Goal: Transaction & Acquisition: Purchase product/service

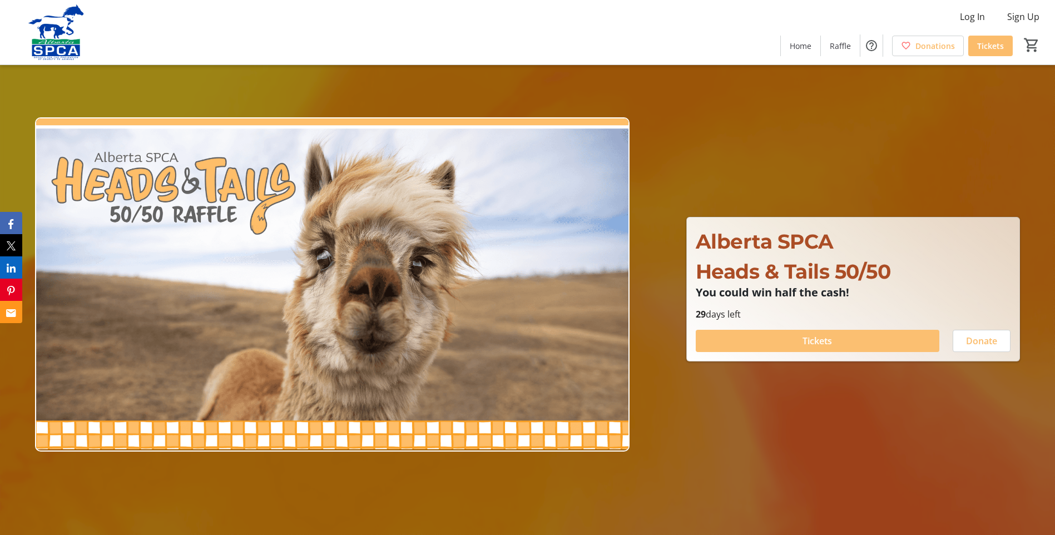
click at [782, 336] on span at bounding box center [818, 341] width 244 height 27
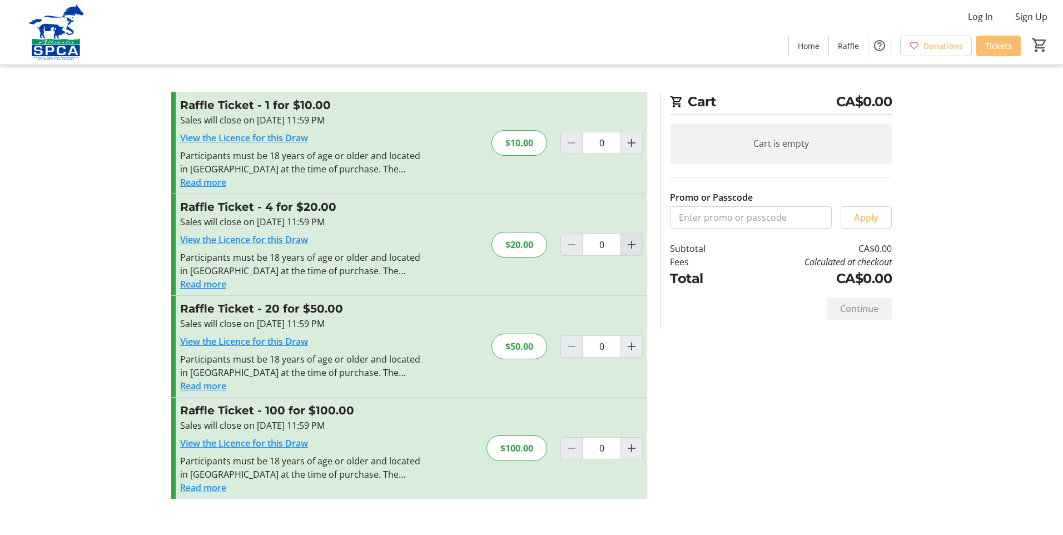
click at [632, 245] on mat-icon "Increment by one" at bounding box center [631, 244] width 13 height 13
type input "1"
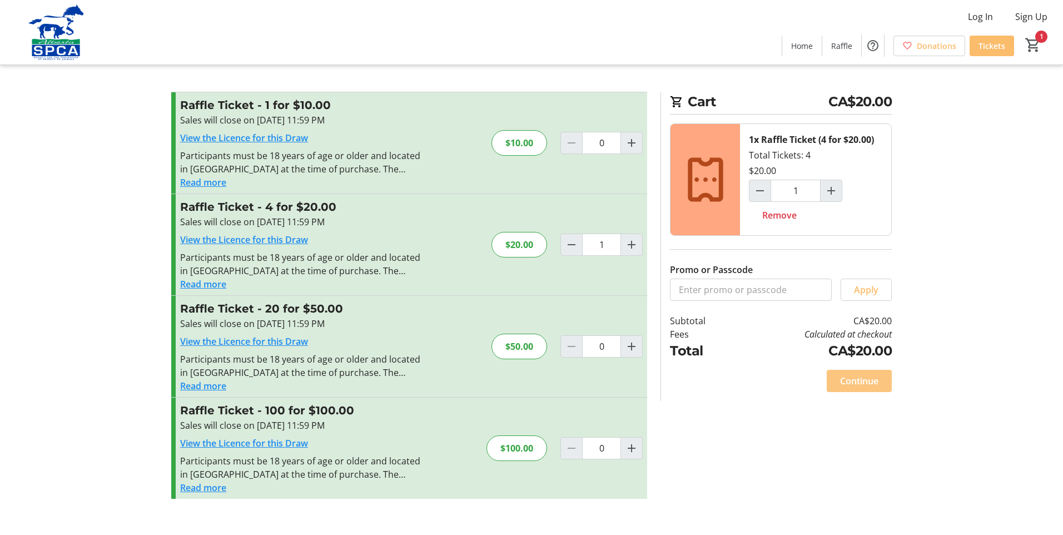
click at [860, 379] on span "Continue" at bounding box center [859, 380] width 38 height 13
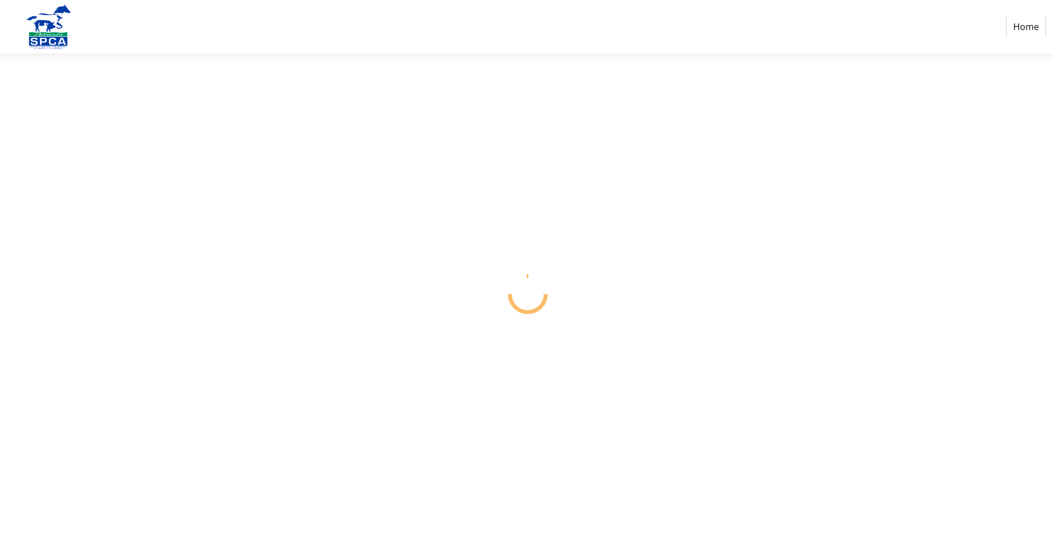
select select "CA"
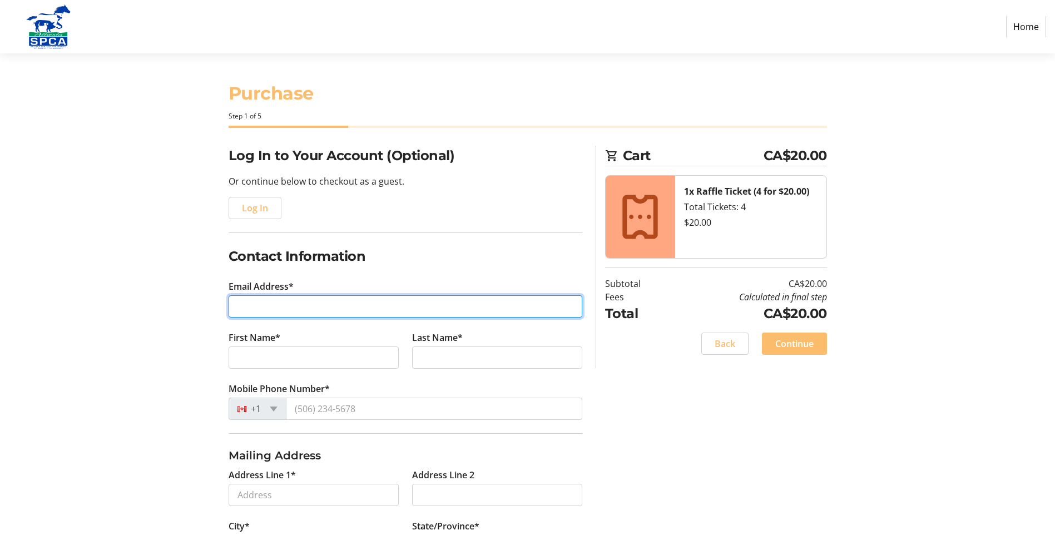
click at [281, 298] on input "Email Address*" at bounding box center [406, 306] width 354 height 22
type input "[EMAIL_ADDRESS][PERSON_NAME][DOMAIN_NAME]"
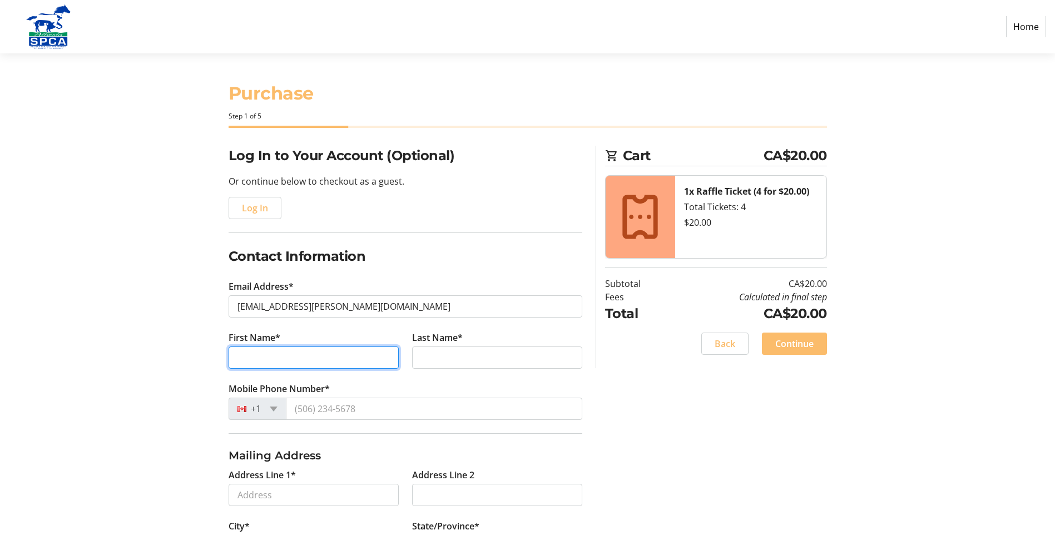
type input "Al & [PERSON_NAME]"
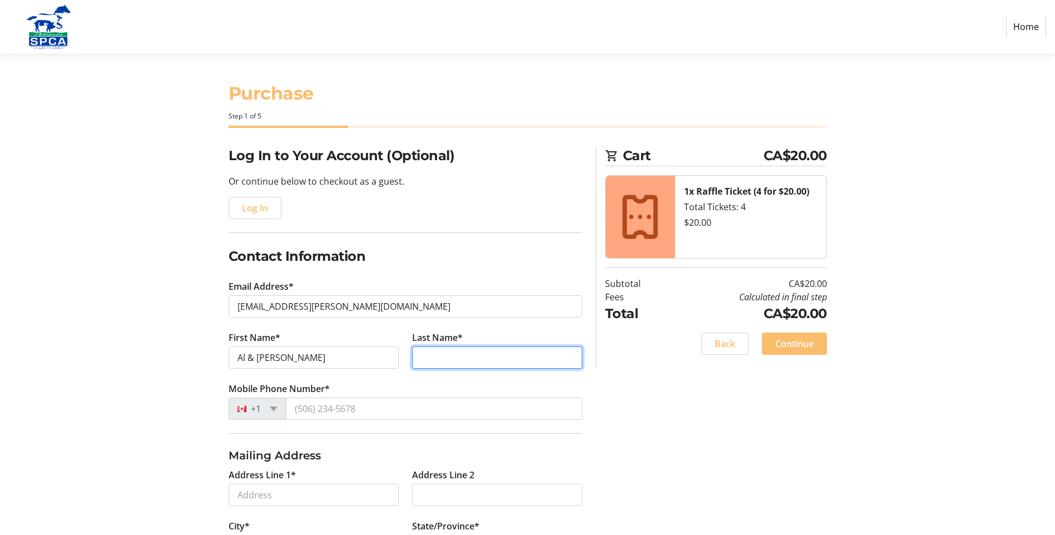
type input "Balfour"
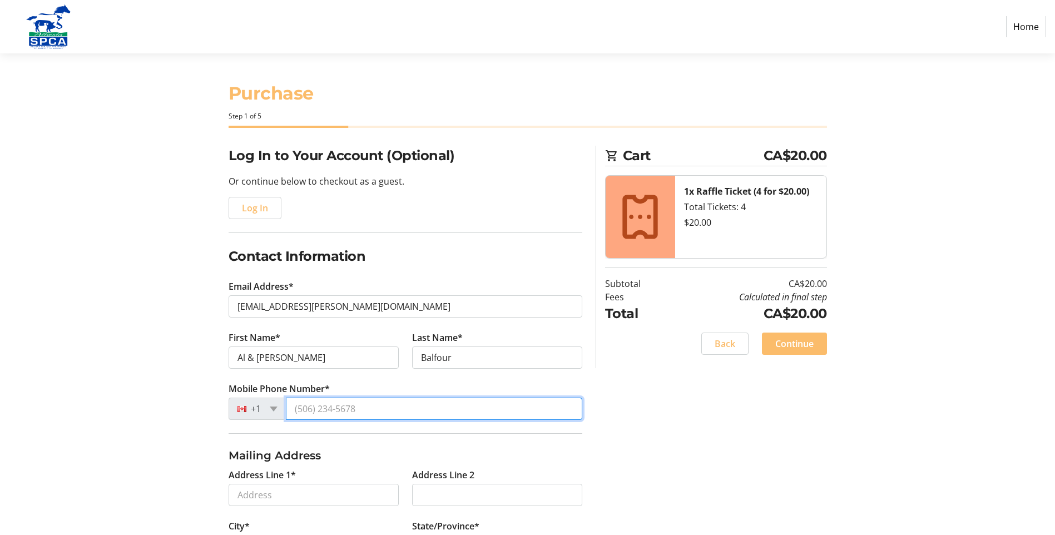
type input "[PHONE_NUMBER]"
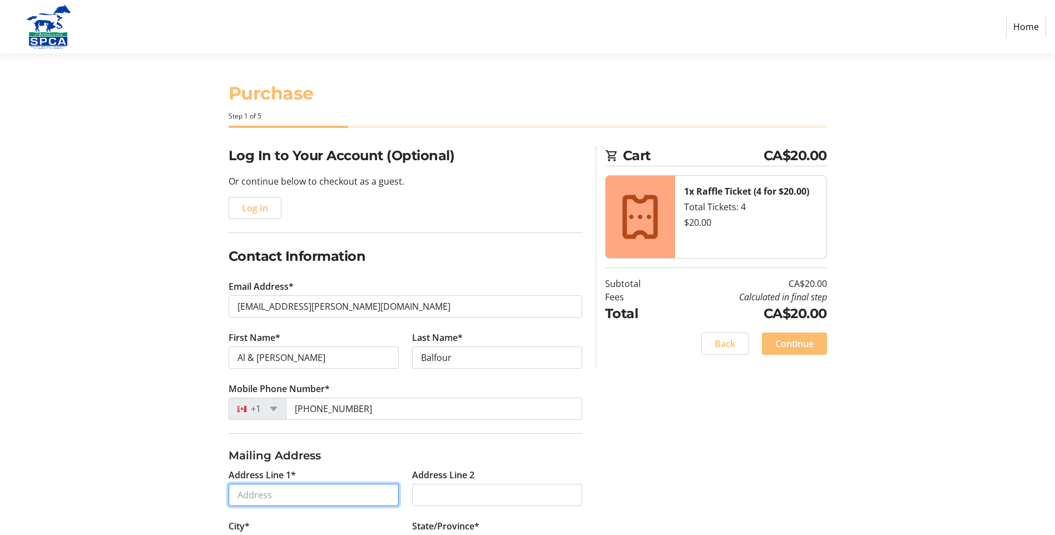
type input "[STREET_ADDRESS]"
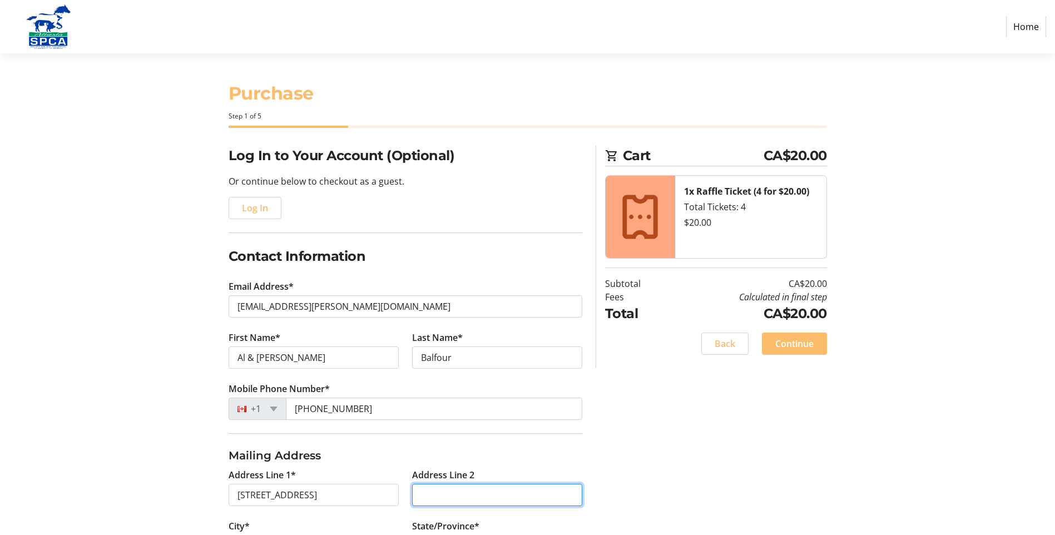
type input "[STREET_ADDRESS]"
type input "[GEOGRAPHIC_DATA]"
select select "AB"
type input "T3M 2X5"
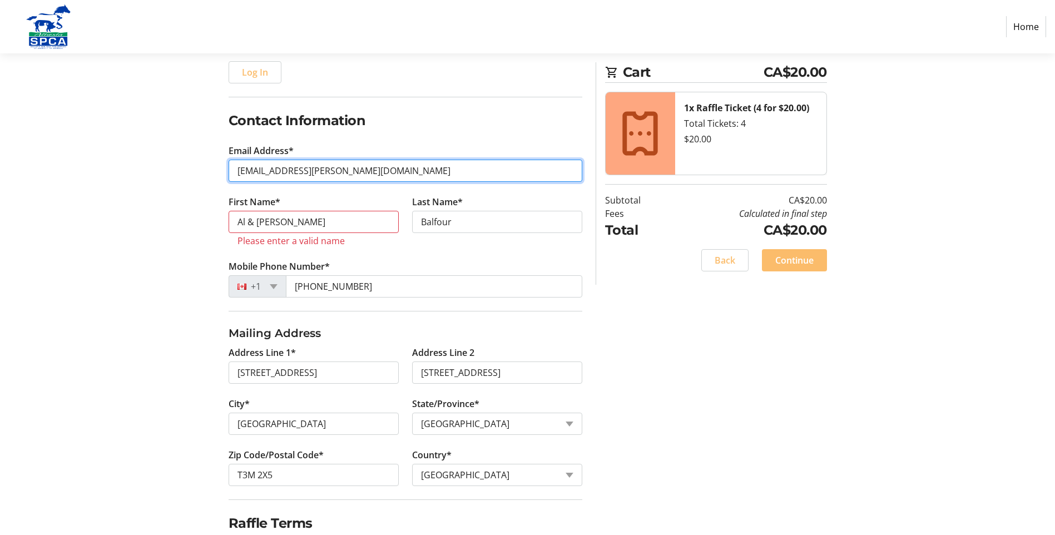
scroll to position [167, 0]
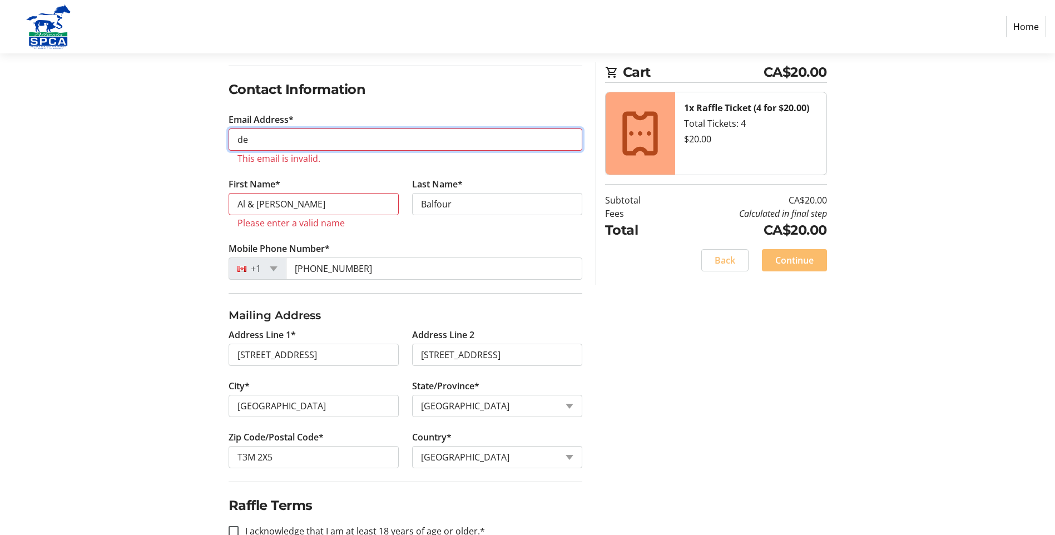
type input "d"
click at [285, 140] on input "Email Address*" at bounding box center [406, 139] width 354 height 22
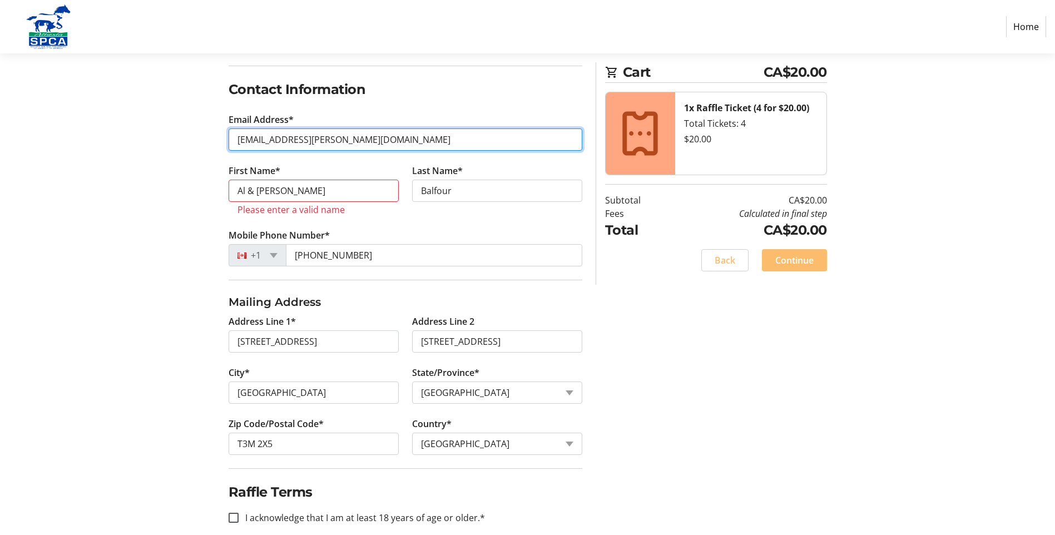
type input "[EMAIL_ADDRESS][PERSON_NAME][DOMAIN_NAME]"
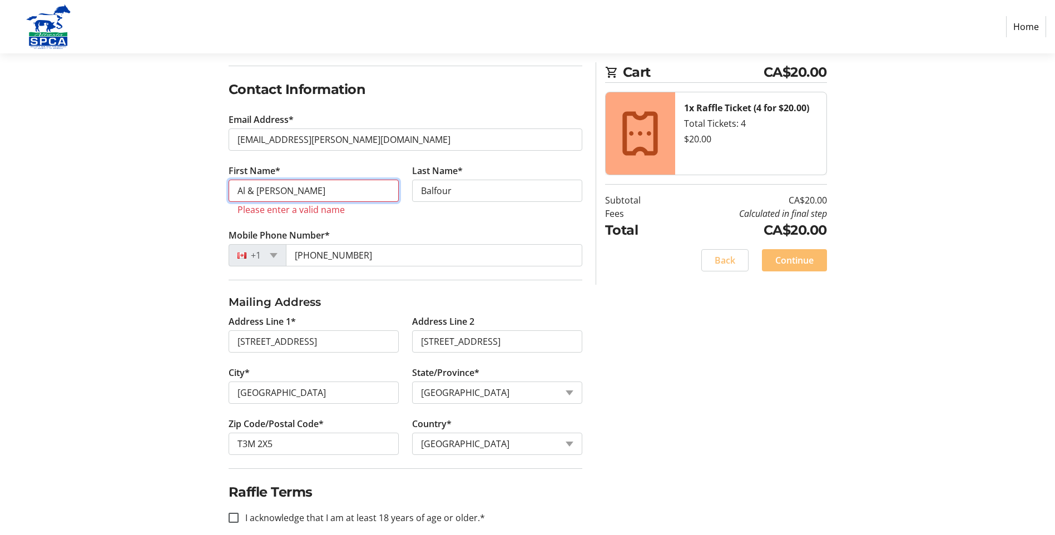
click at [291, 192] on input "Al & [PERSON_NAME]" at bounding box center [314, 191] width 170 height 22
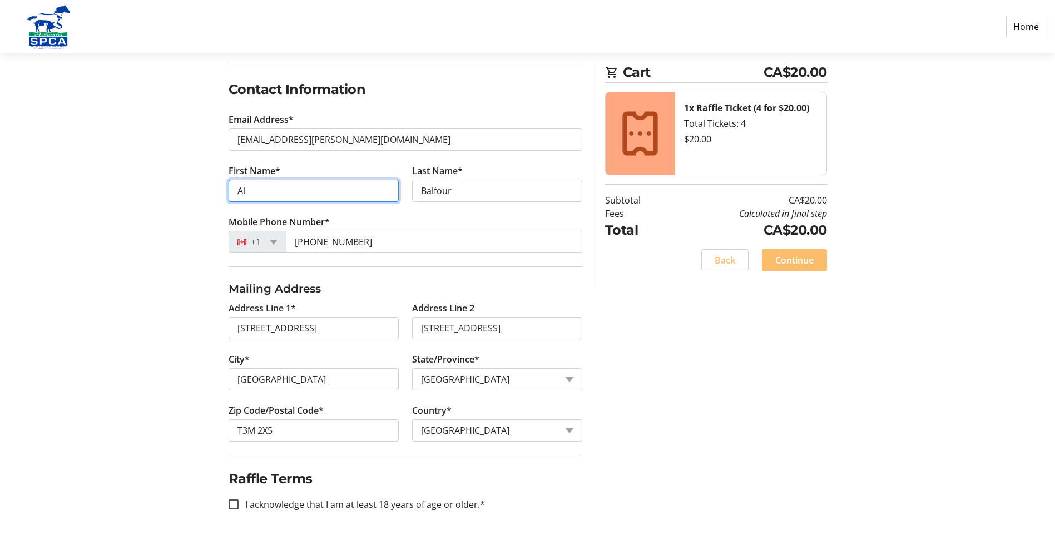
type input "Al"
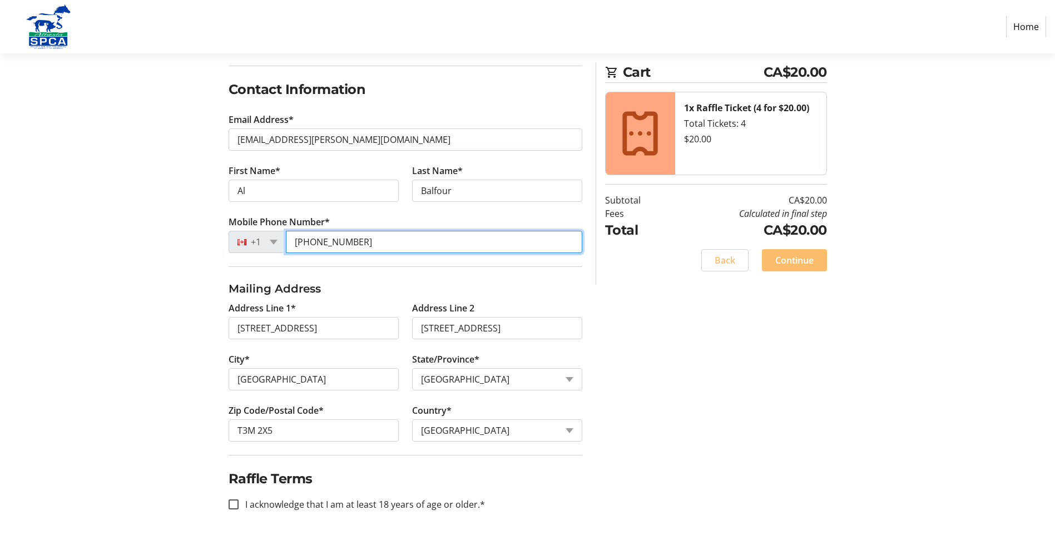
click at [473, 236] on input "[PHONE_NUMBER]" at bounding box center [434, 242] width 296 height 22
type input "[PHONE_NUMBER]"
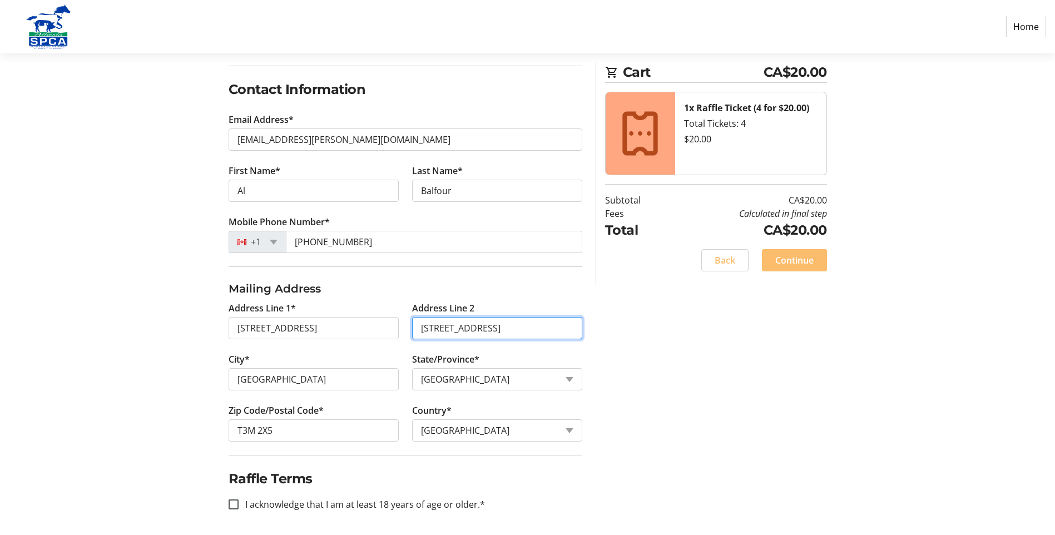
click at [521, 328] on input "[STREET_ADDRESS]" at bounding box center [497, 328] width 170 height 22
type input "5"
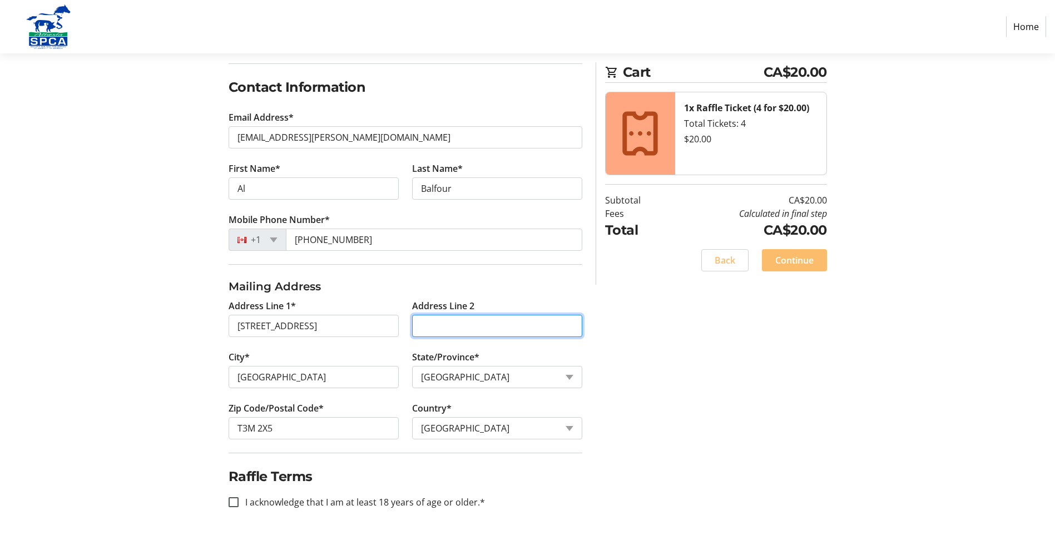
scroll to position [170, 0]
click at [233, 500] on input "I acknowledge that I am at least 18 years of age or older.*" at bounding box center [234, 502] width 10 height 10
checkbox input "true"
click at [785, 260] on span "Continue" at bounding box center [794, 260] width 38 height 13
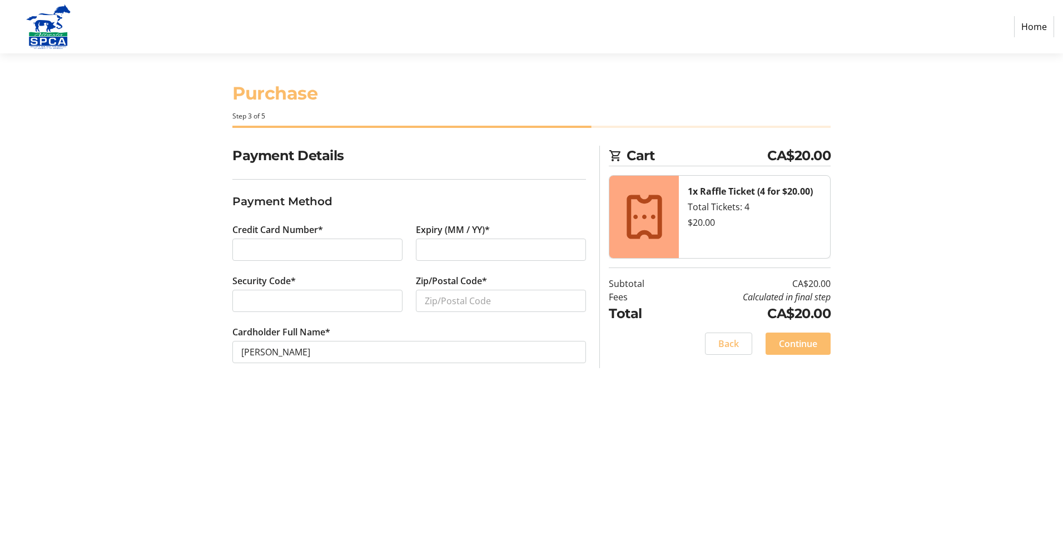
click at [266, 242] on div at bounding box center [317, 250] width 170 height 22
click at [428, 298] on input "Zip/Postal Code*" at bounding box center [501, 301] width 170 height 22
type input "T3M 2X5"
click at [516, 171] on section "Payment Details Payment Method Credit Card Number* Expiry (MM / YY)* Security C…" at bounding box center [409, 268] width 354 height 244
click at [806, 340] on span "Continue" at bounding box center [798, 343] width 38 height 13
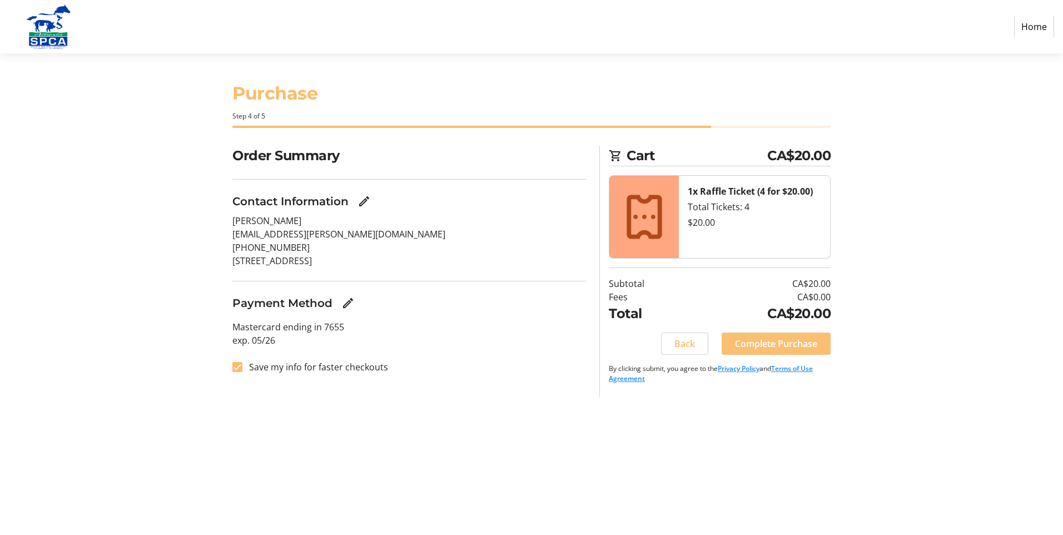
click at [773, 341] on span "Complete Purchase" at bounding box center [776, 343] width 82 height 13
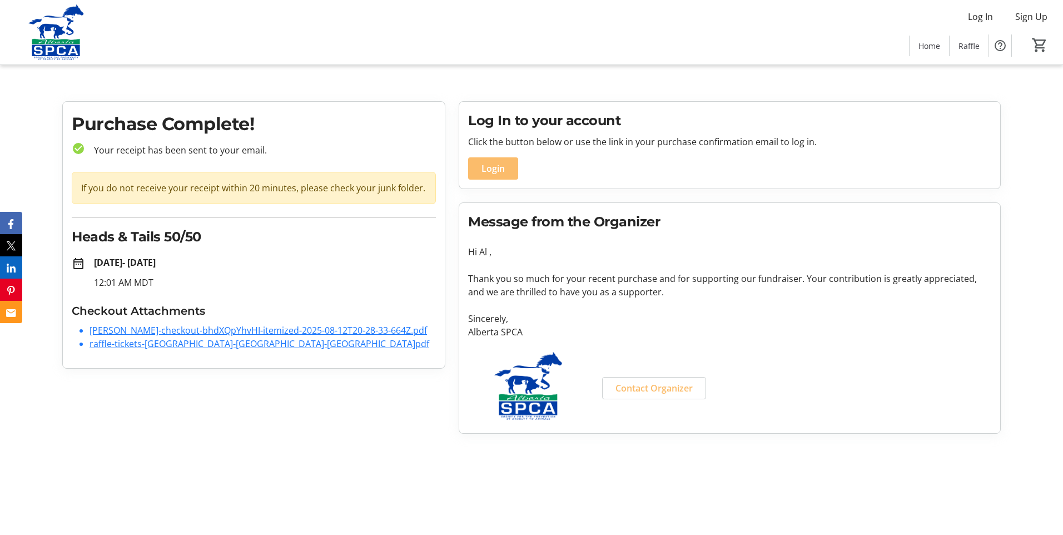
click at [209, 332] on link "[PERSON_NAME]-checkout-bhdXQpYhvHI-itemized-2025-08-12T20-28-33-664Z.pdf" at bounding box center [259, 330] width 338 height 12
click at [155, 345] on link "raffle-tickets-[GEOGRAPHIC_DATA]-[GEOGRAPHIC_DATA]-[GEOGRAPHIC_DATA]pdf" at bounding box center [260, 344] width 340 height 12
